Goal: Task Accomplishment & Management: Use online tool/utility

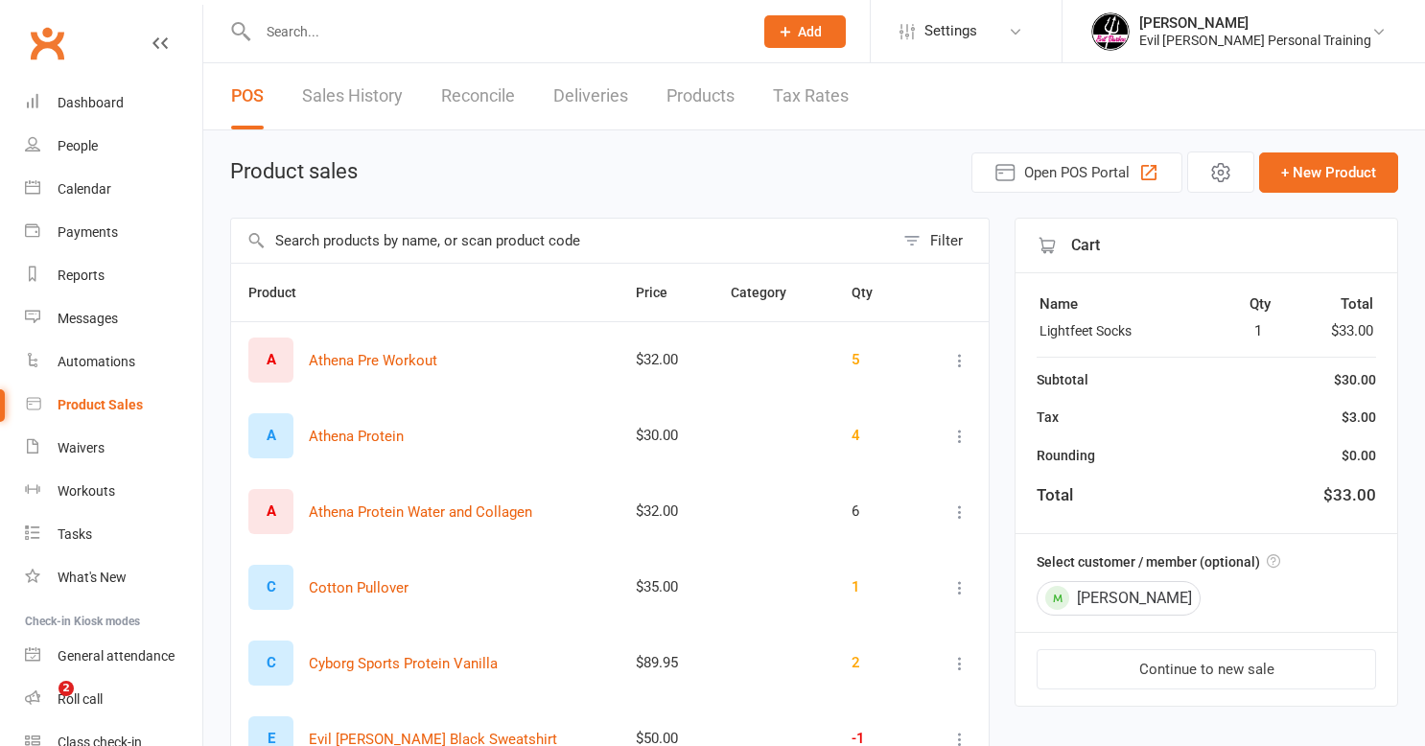
select select "50"
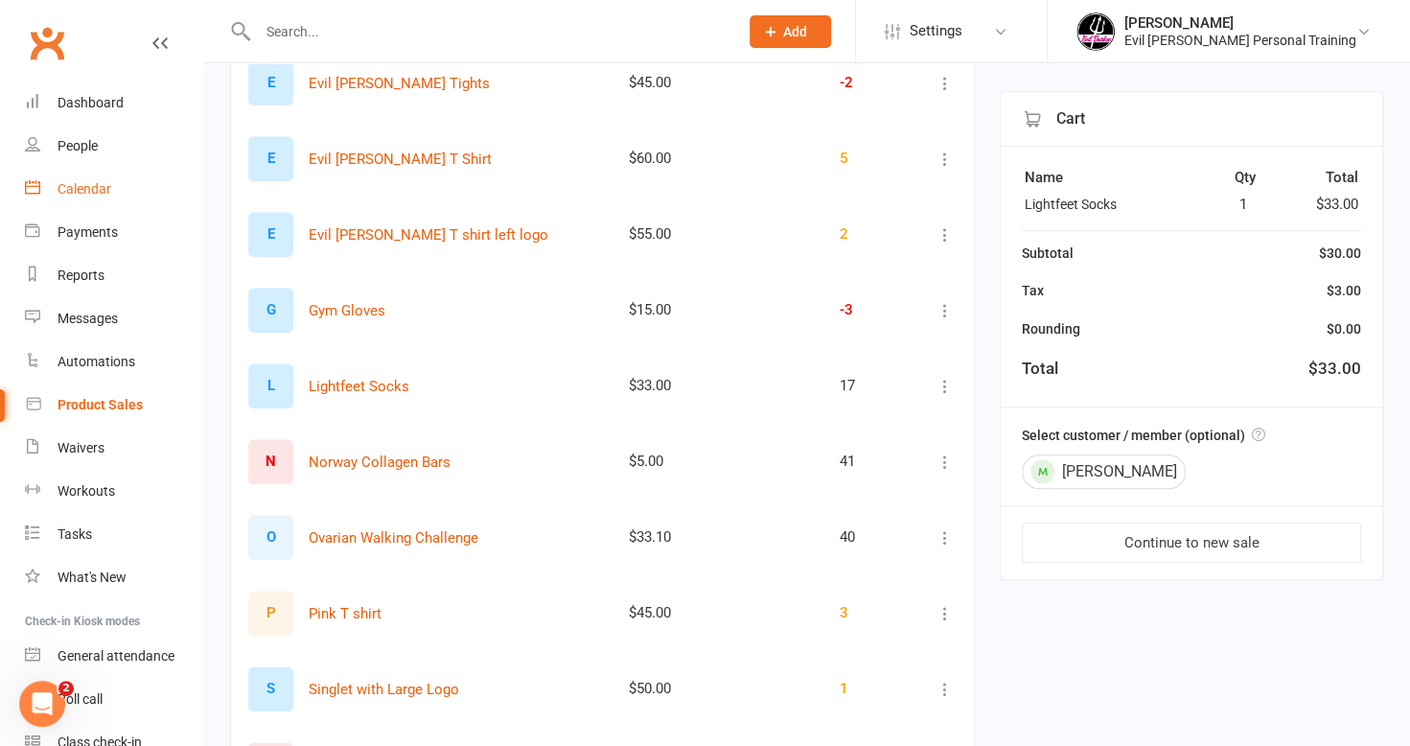
click at [90, 183] on div "Calendar" at bounding box center [85, 188] width 54 height 15
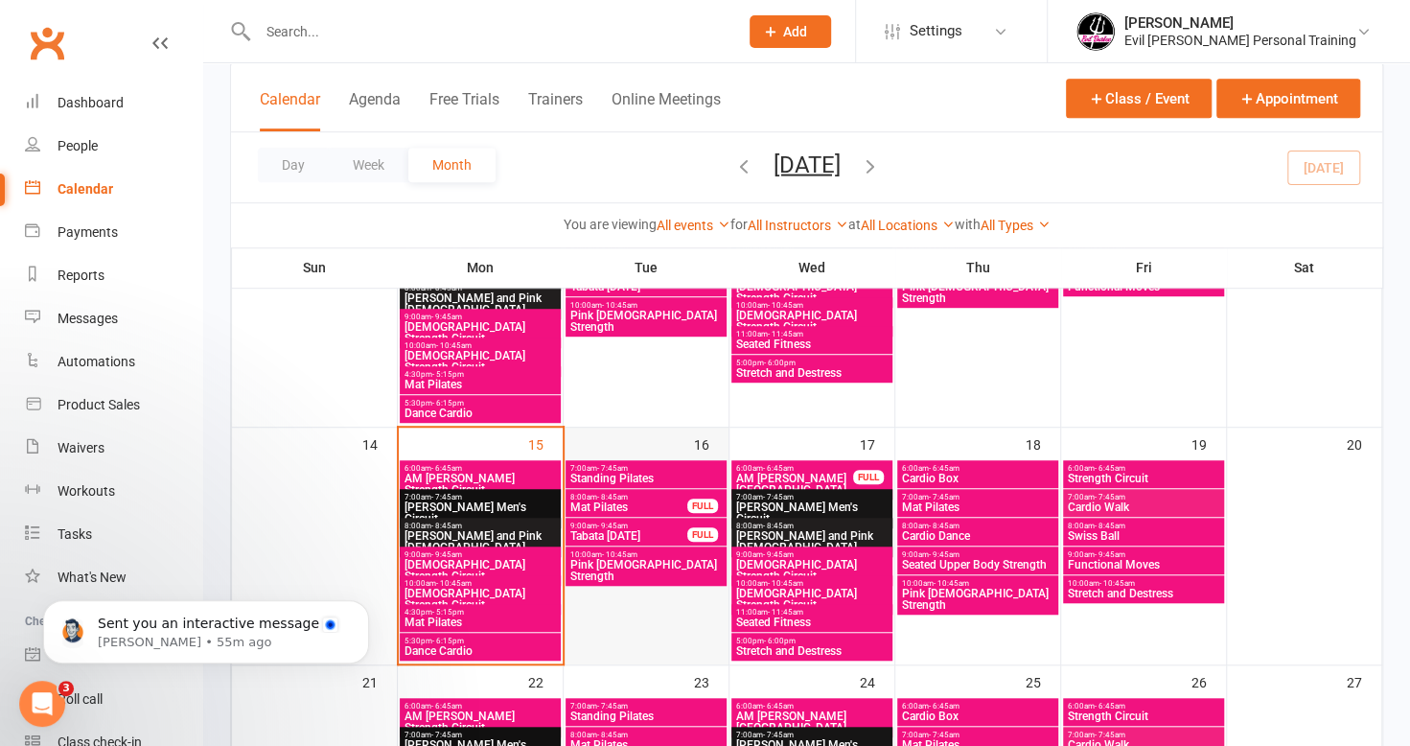
scroll to position [767, 0]
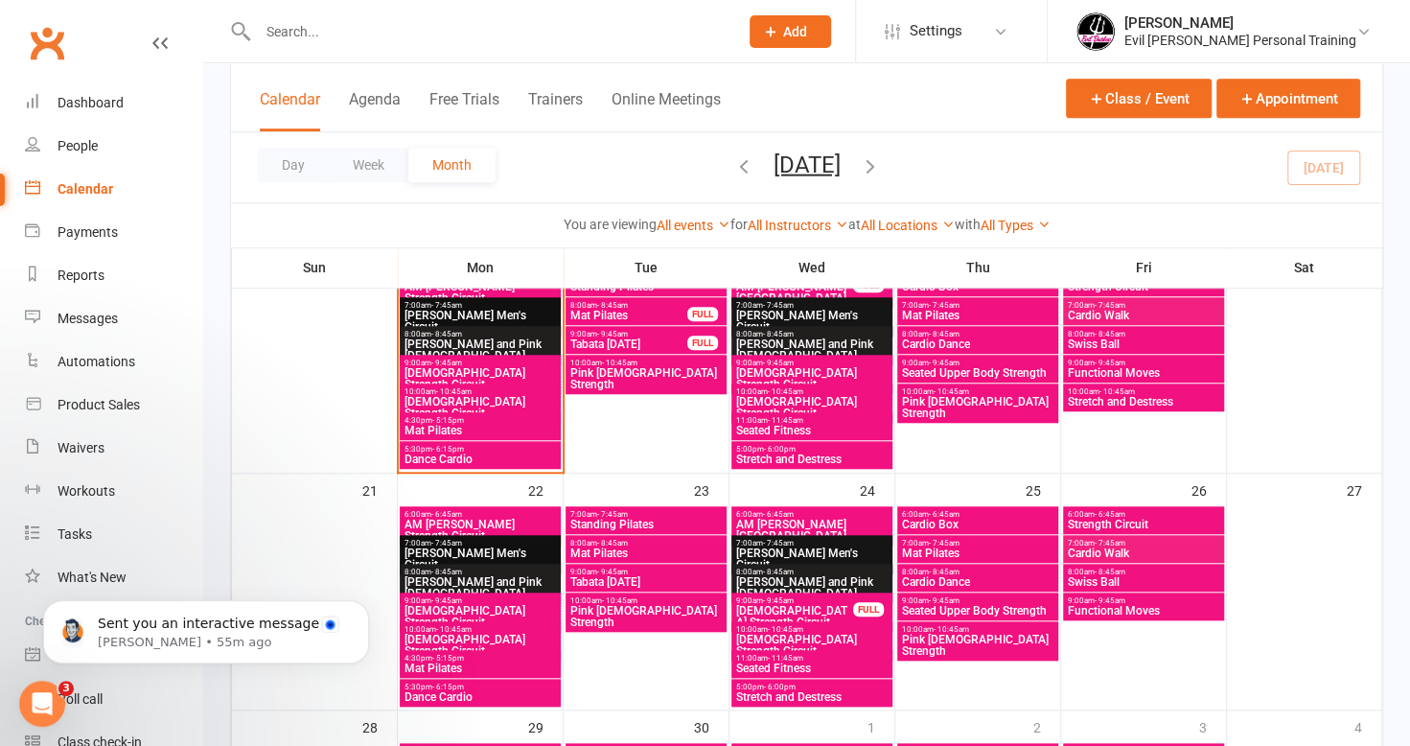
click at [438, 392] on span "- 10:45am" at bounding box center [453, 391] width 35 height 9
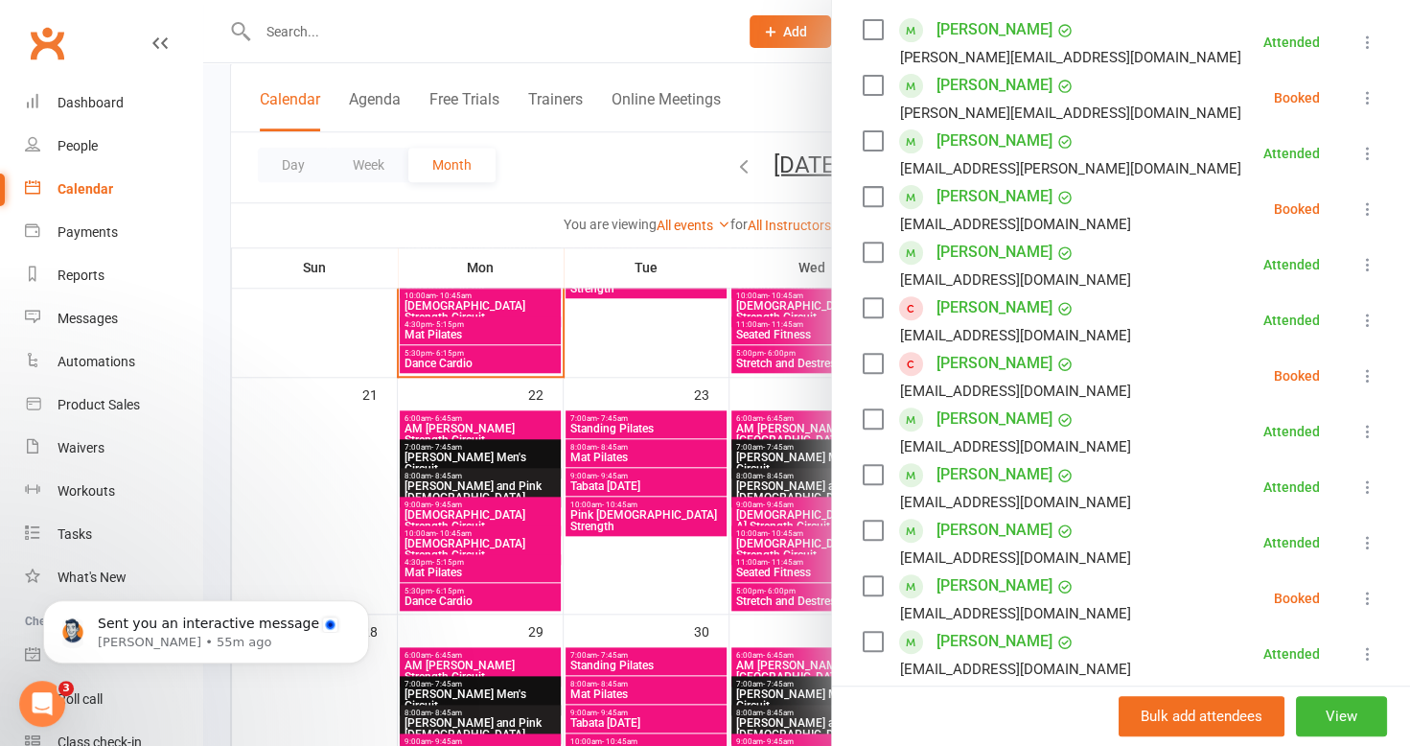
scroll to position [383, 0]
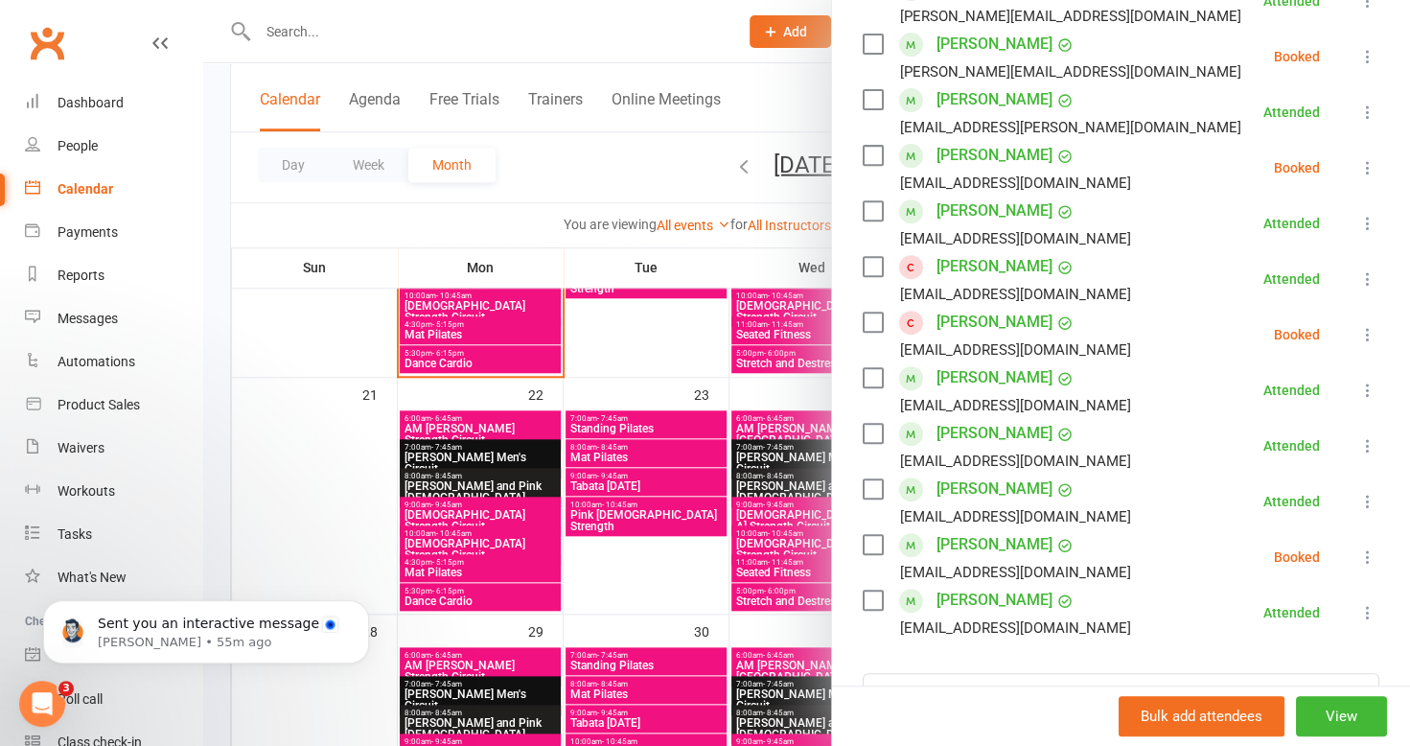
click at [1358, 330] on icon at bounding box center [1367, 334] width 19 height 19
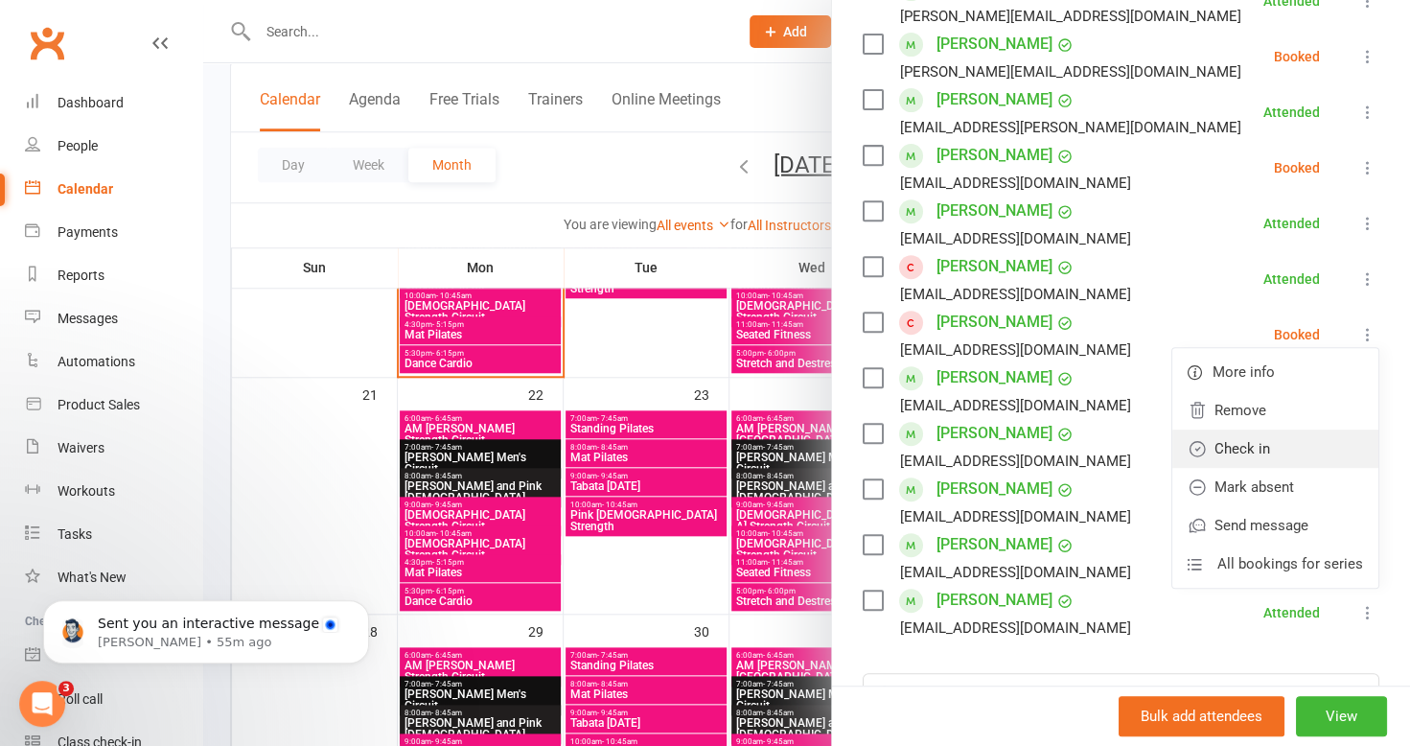
click at [1261, 437] on link "Check in" at bounding box center [1275, 448] width 206 height 38
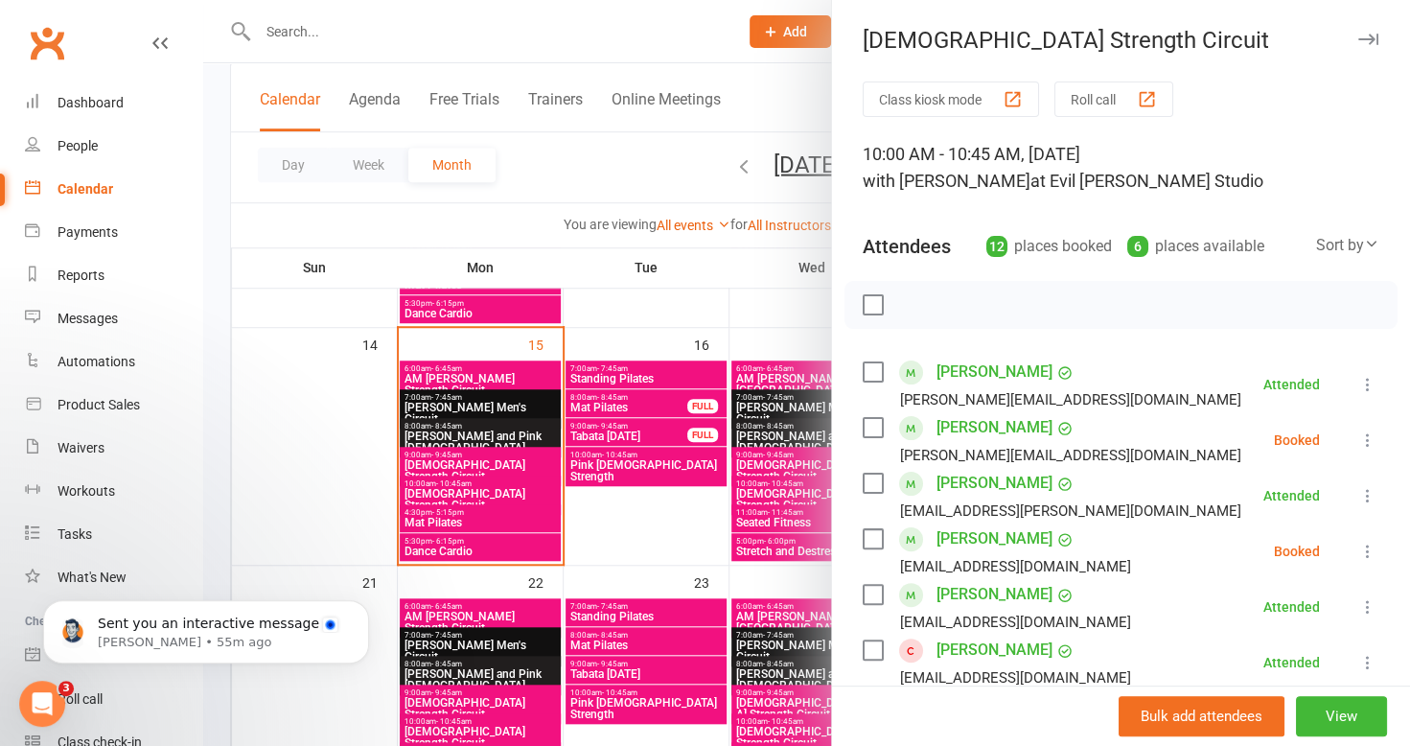
scroll to position [671, 0]
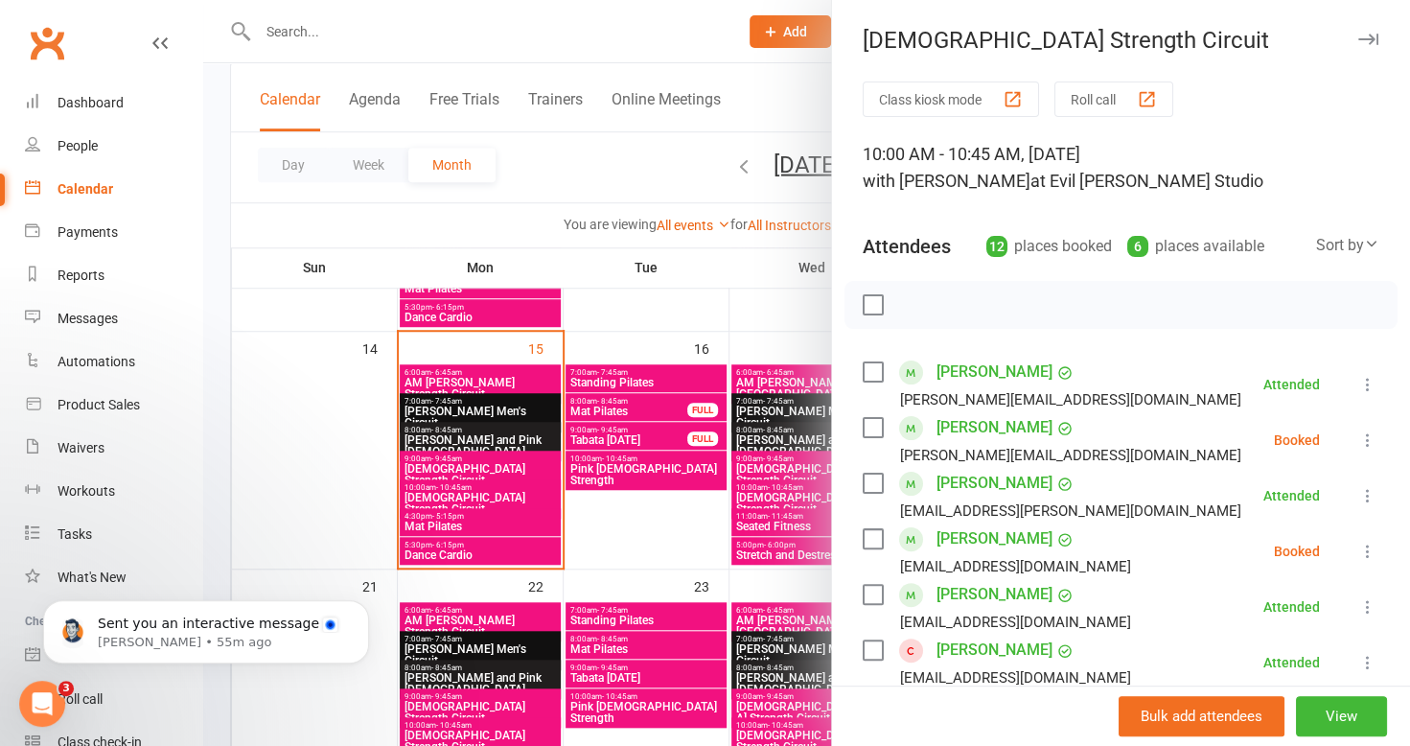
click at [696, 33] on div at bounding box center [806, 373] width 1207 height 746
